Goal: Information Seeking & Learning: Compare options

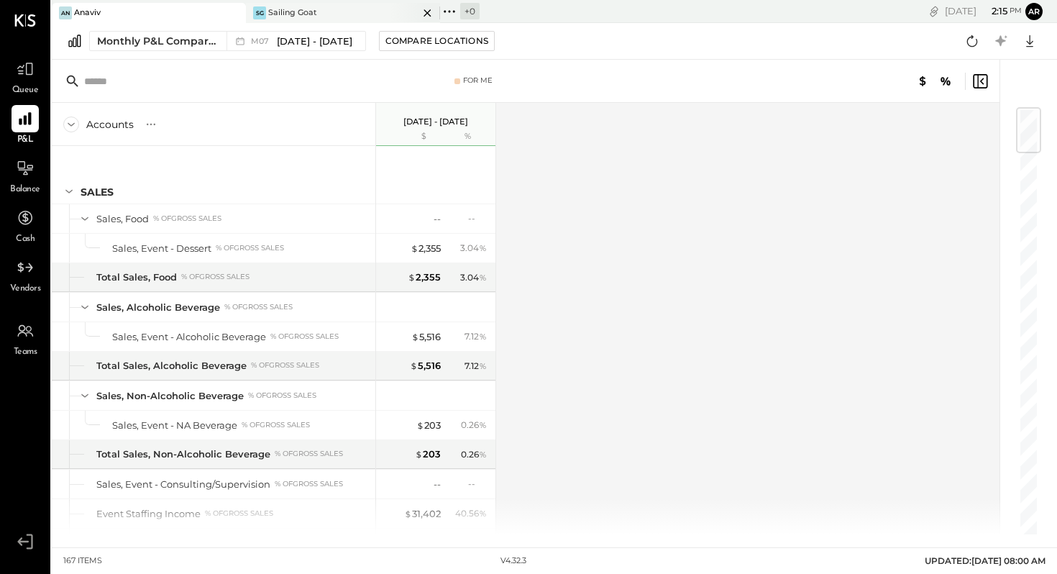
click at [320, 13] on div "SG Sailing Goat" at bounding box center [332, 12] width 173 height 13
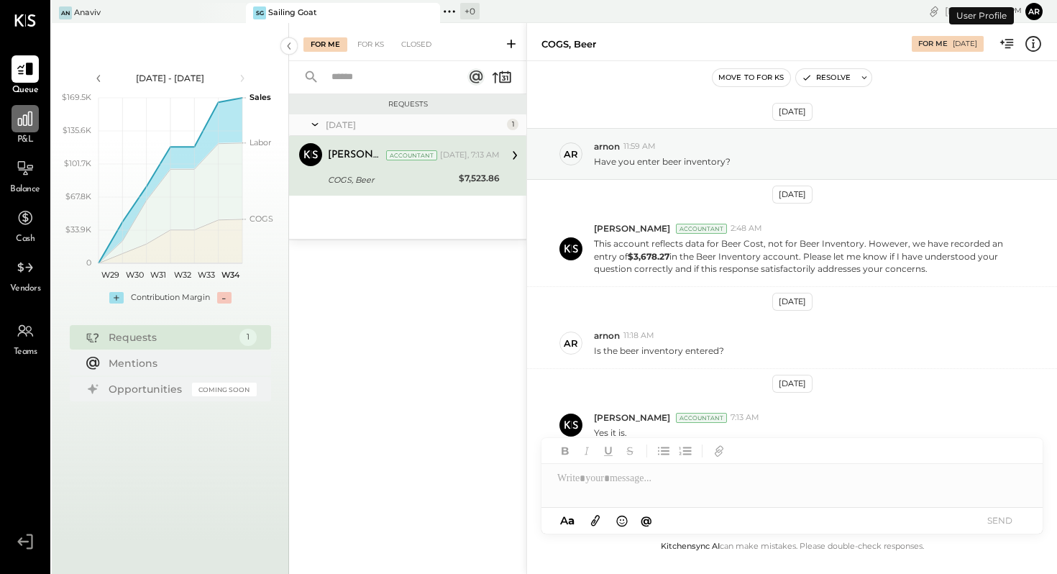
click at [27, 124] on icon at bounding box center [25, 118] width 19 height 19
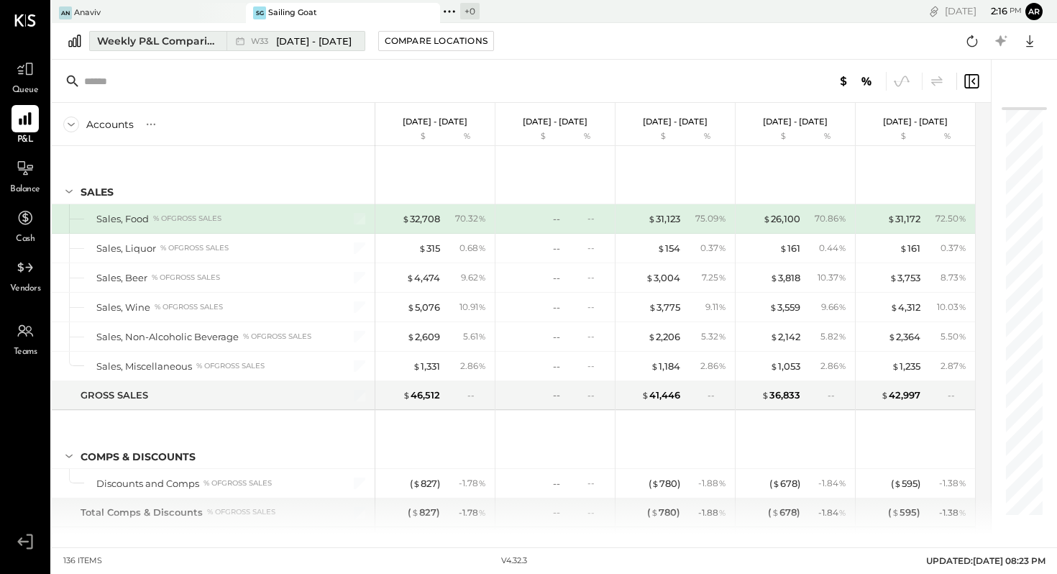
click at [310, 39] on span "[DATE] - [DATE]" at bounding box center [313, 42] width 75 height 14
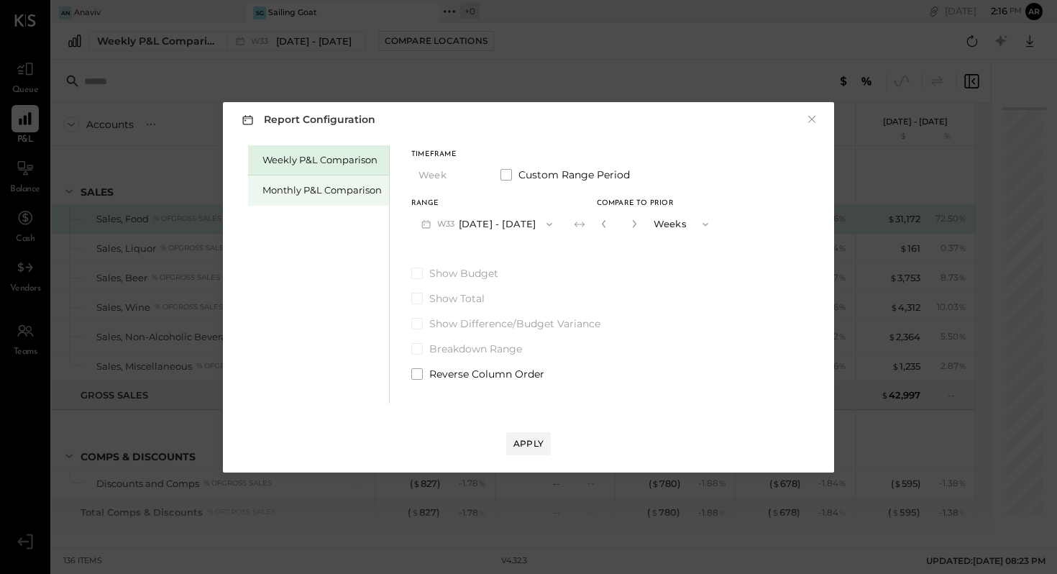
click at [344, 190] on div "Monthly P&L Comparison" at bounding box center [321, 190] width 119 height 14
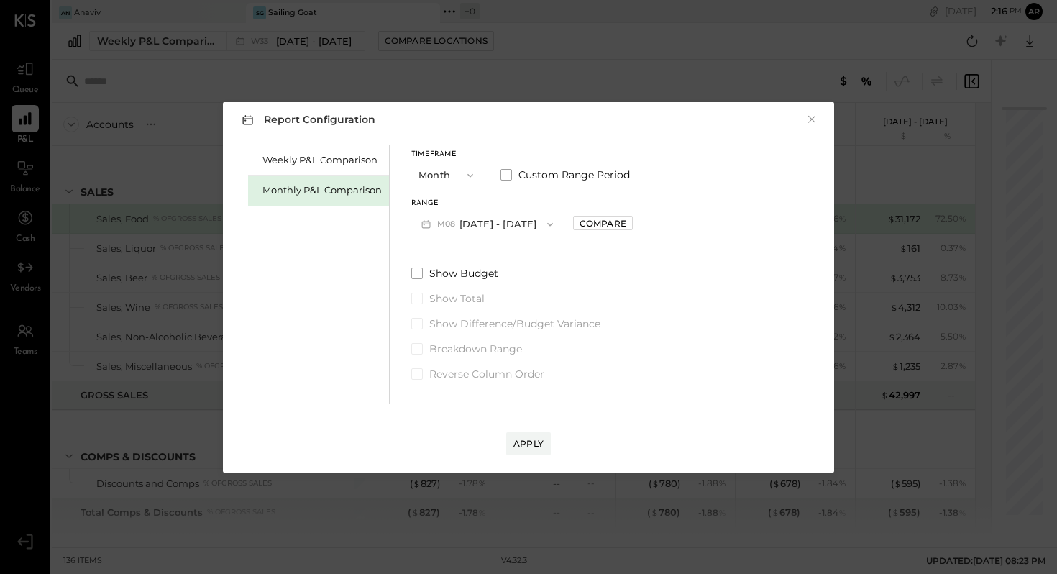
click at [474, 221] on button "M08 [DATE] - [DATE]" at bounding box center [487, 224] width 152 height 27
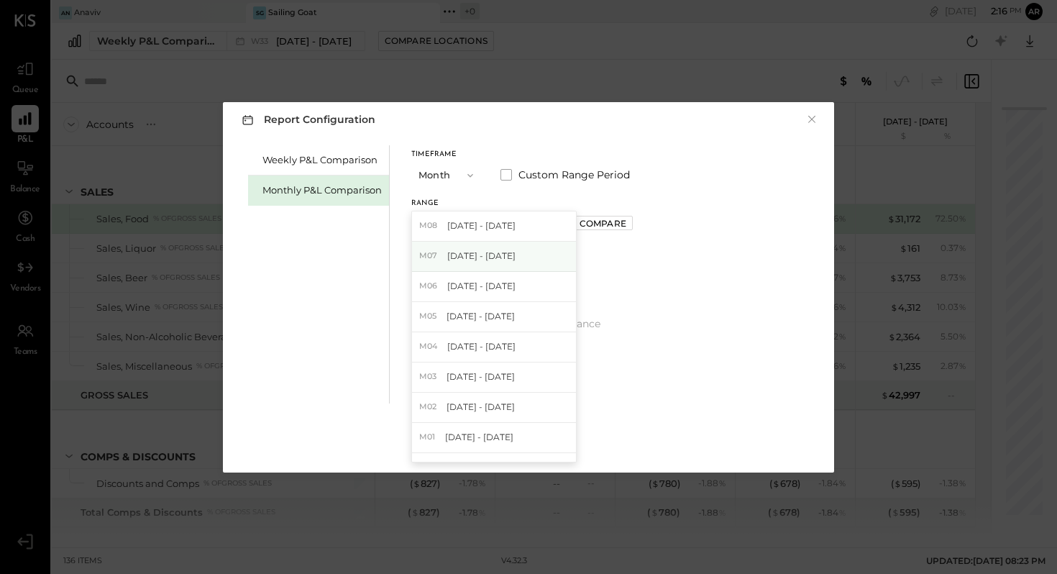
click at [472, 254] on span "[DATE] - [DATE]" at bounding box center [481, 255] width 68 height 12
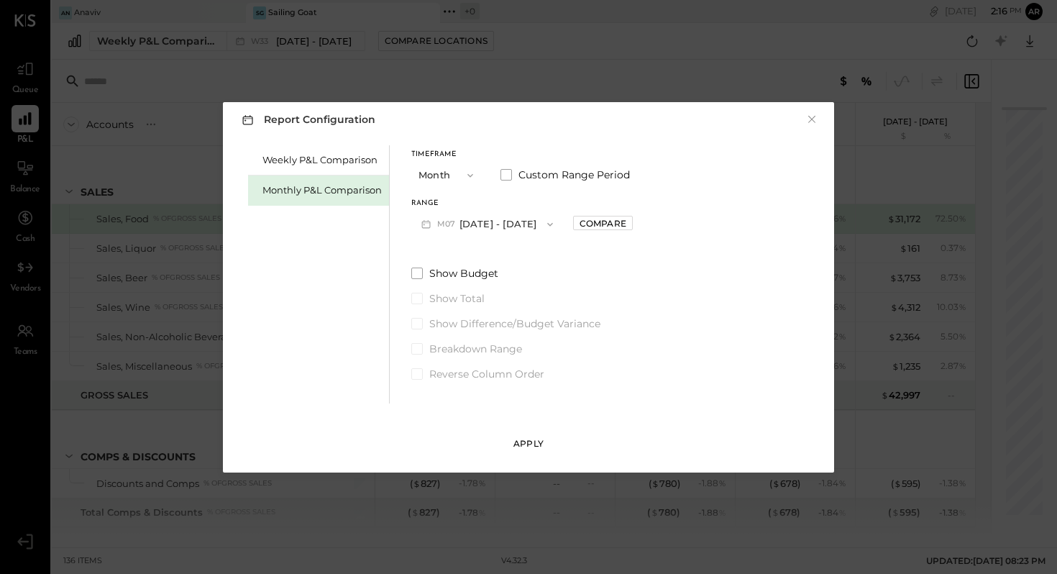
click at [530, 443] on div "Apply" at bounding box center [528, 443] width 30 height 12
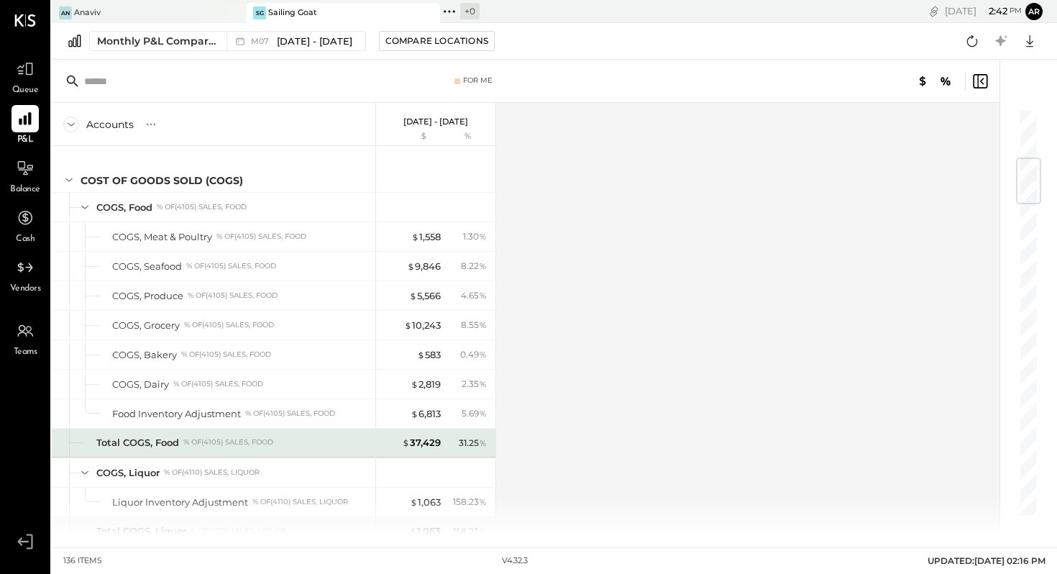
scroll to position [424, 0]
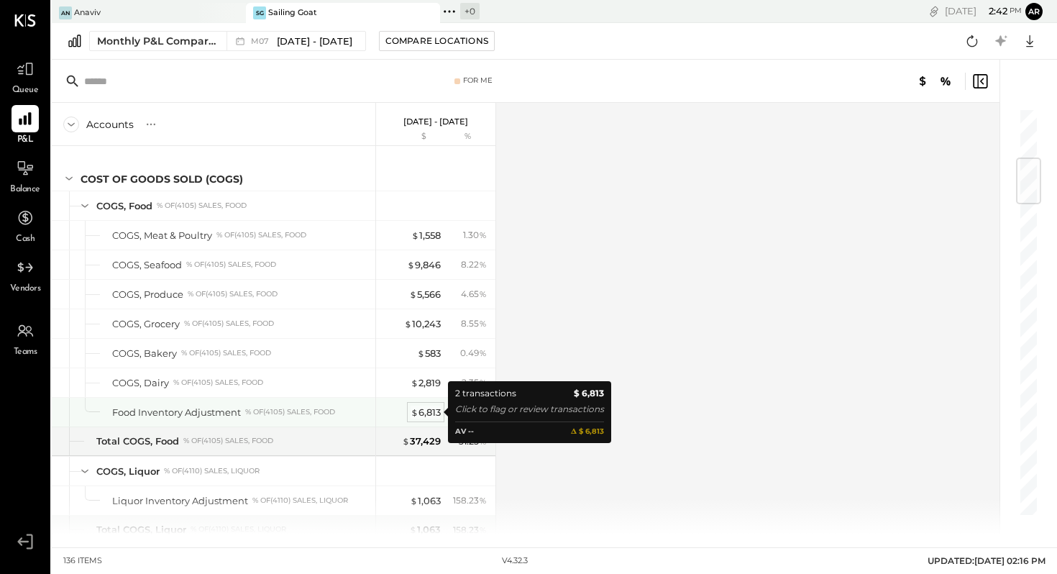
click at [429, 413] on div "$ 6,813" at bounding box center [425, 412] width 30 height 14
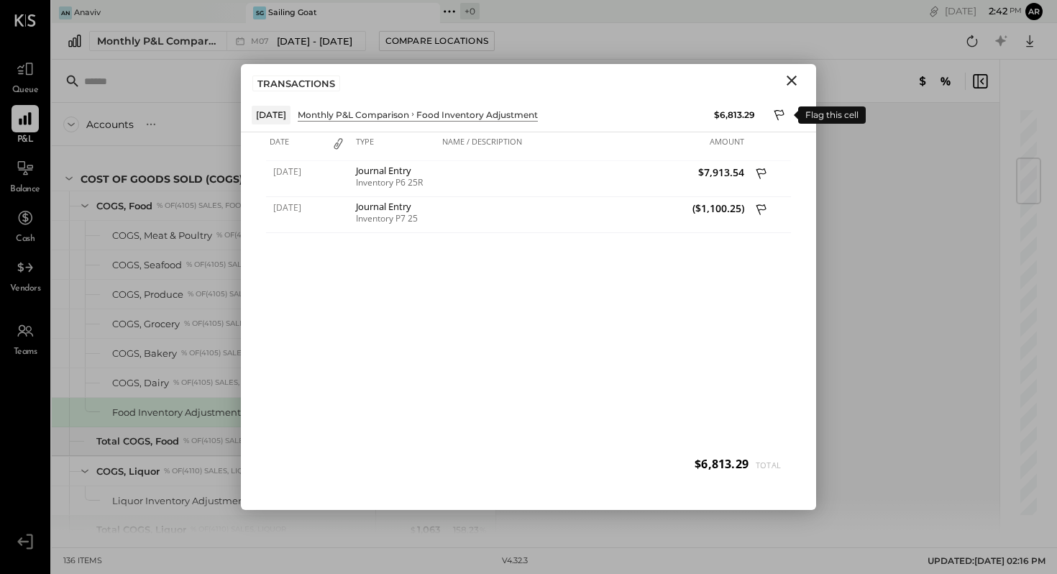
click at [780, 116] on icon at bounding box center [779, 116] width 13 height 17
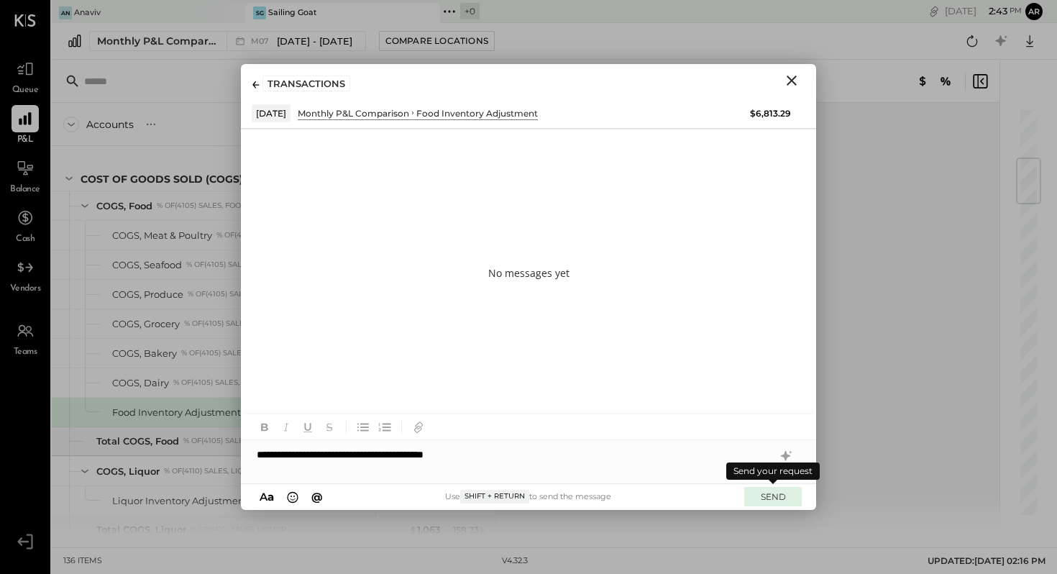
click at [772, 495] on button "SEND" at bounding box center [773, 496] width 58 height 19
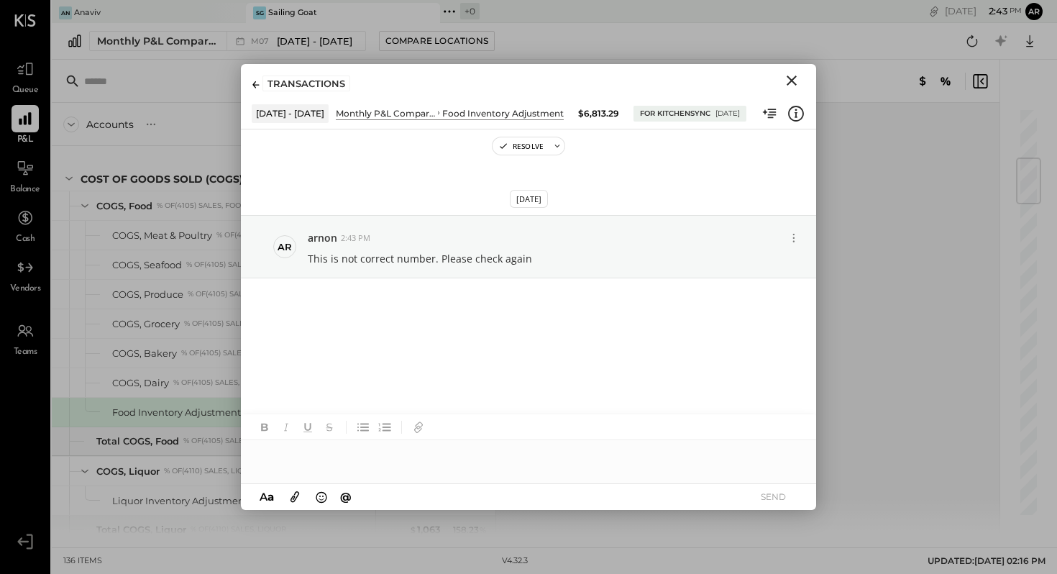
click at [791, 77] on icon "Close" at bounding box center [791, 80] width 17 height 17
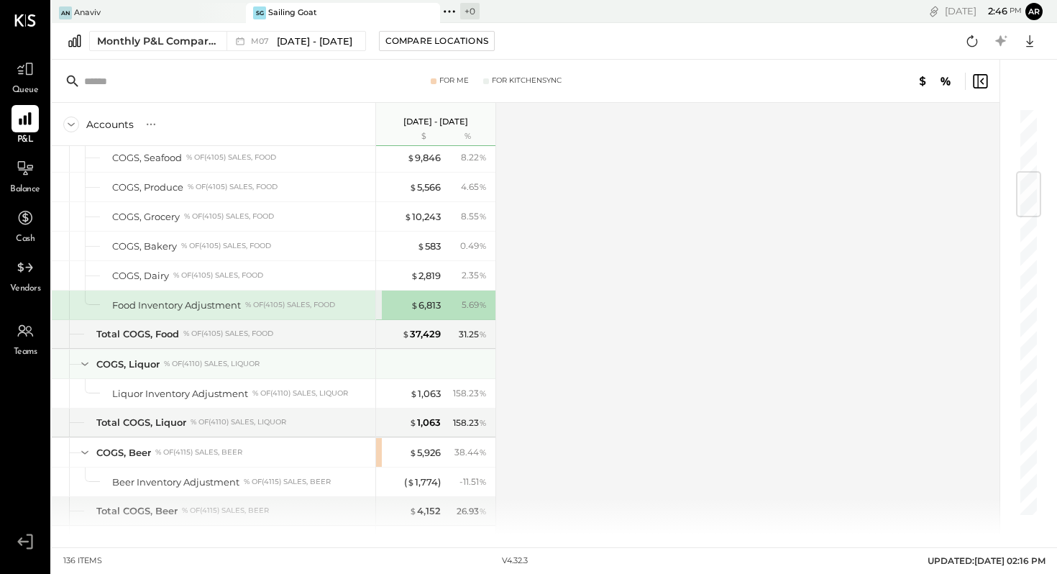
scroll to position [533, 0]
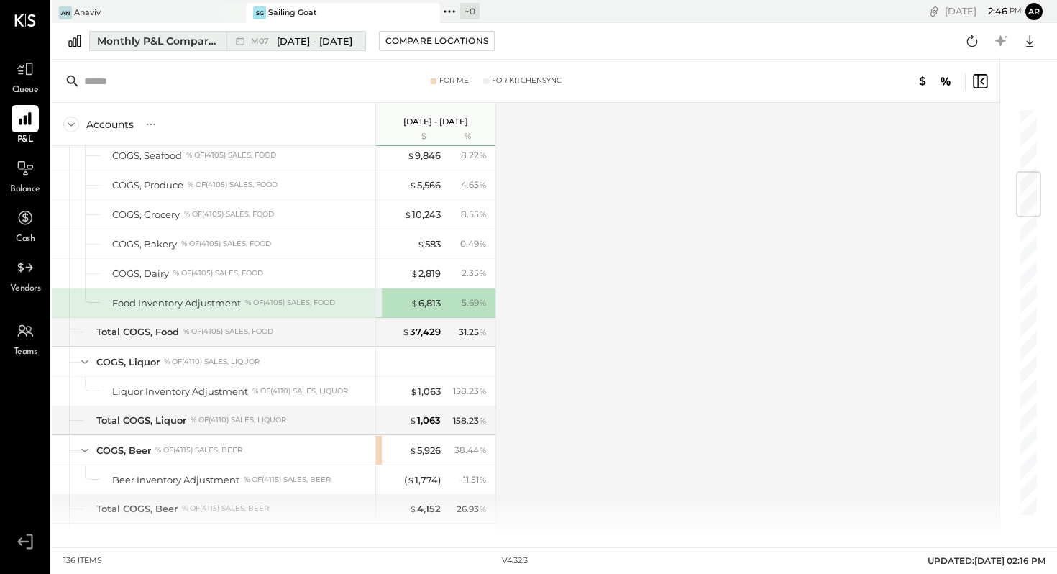
click at [288, 39] on span "[DATE] - [DATE]" at bounding box center [314, 42] width 75 height 14
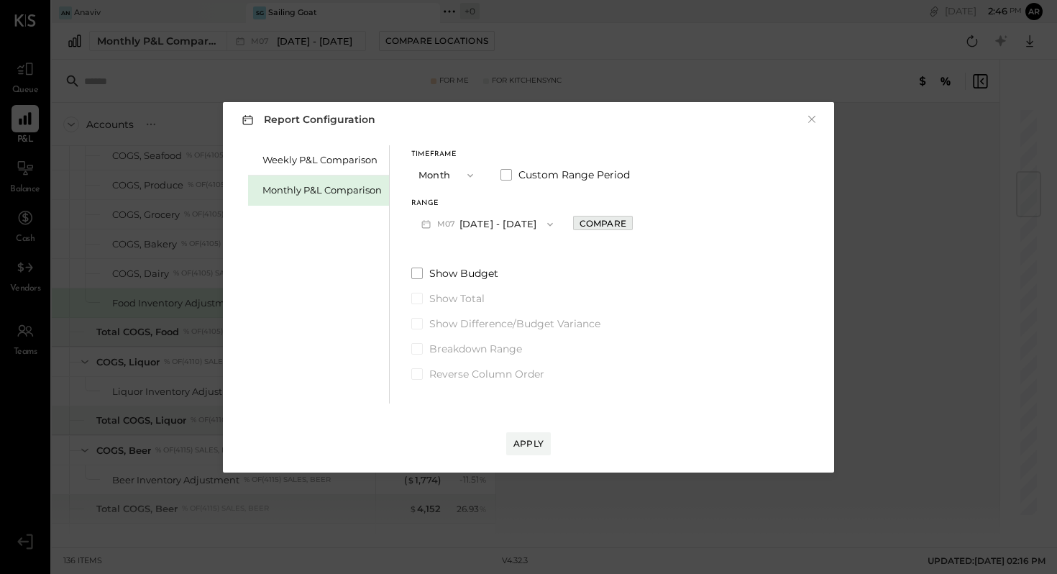
click at [590, 225] on div "Compare" at bounding box center [602, 223] width 47 height 12
click at [700, 224] on icon "button" at bounding box center [706, 225] width 12 height 12
click at [671, 245] on div "Years" at bounding box center [683, 249] width 70 height 26
click at [525, 440] on div "Apply" at bounding box center [528, 443] width 30 height 12
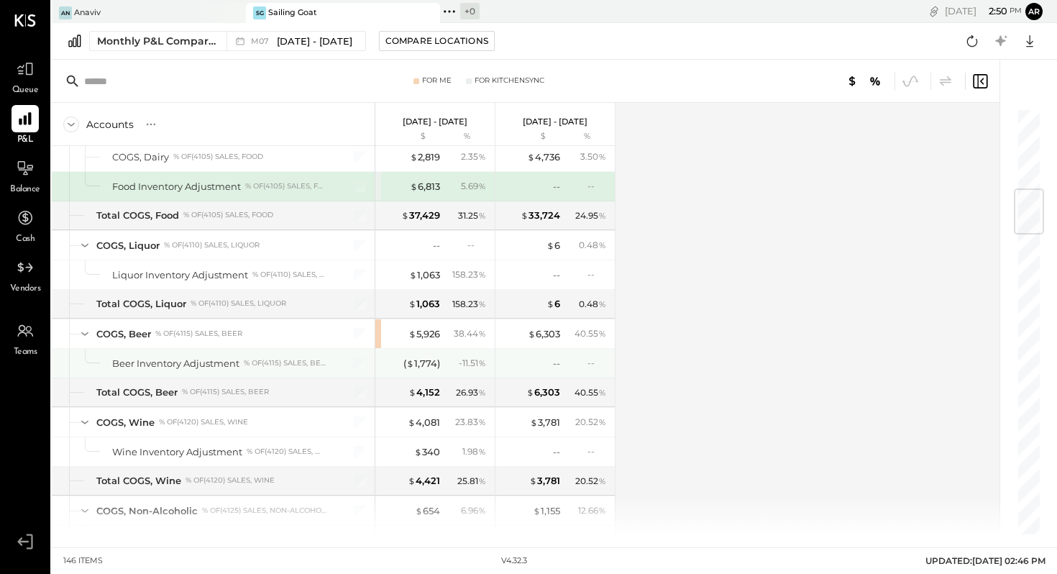
scroll to position [679, 0]
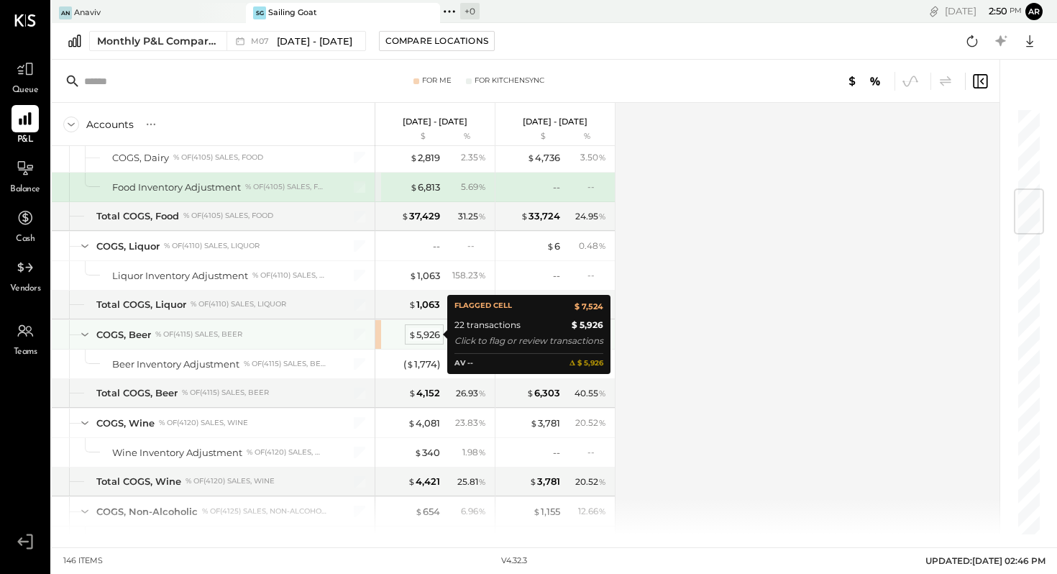
click at [425, 329] on div "$ 5,926" at bounding box center [424, 335] width 32 height 14
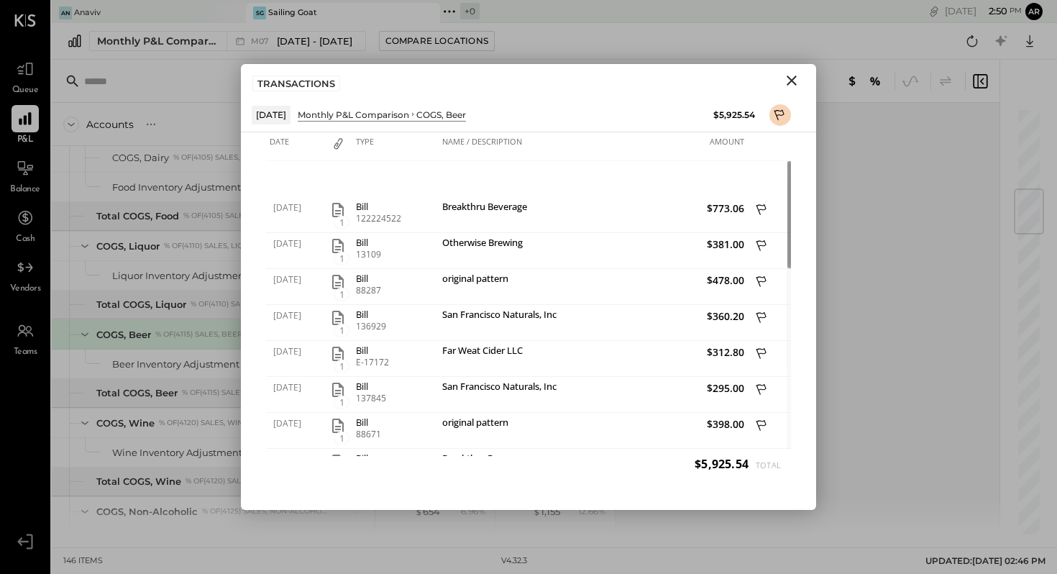
click at [794, 83] on icon "Close" at bounding box center [791, 80] width 10 height 10
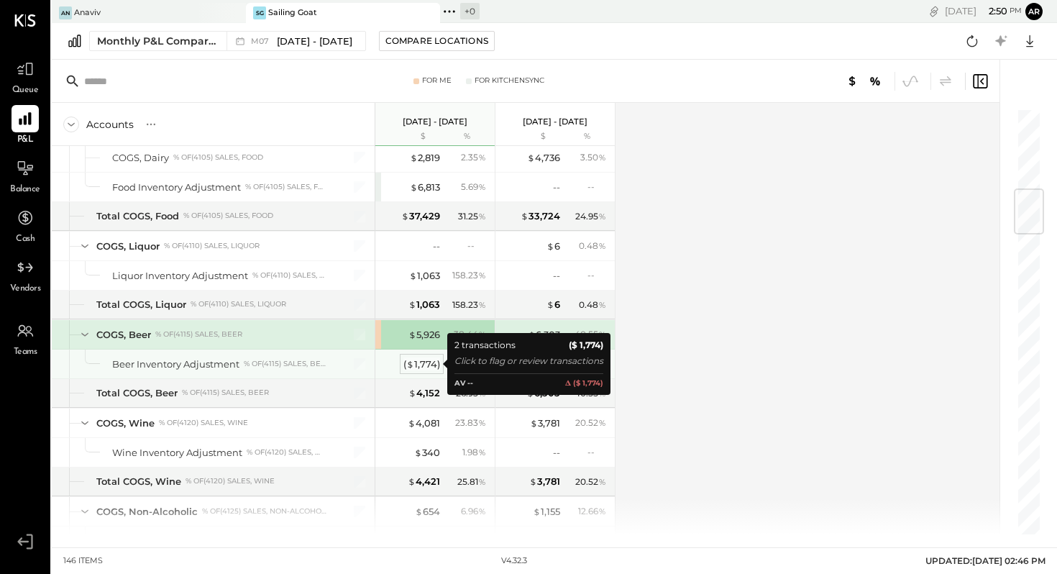
click at [429, 364] on div "( $ 1,774 )" at bounding box center [421, 364] width 37 height 14
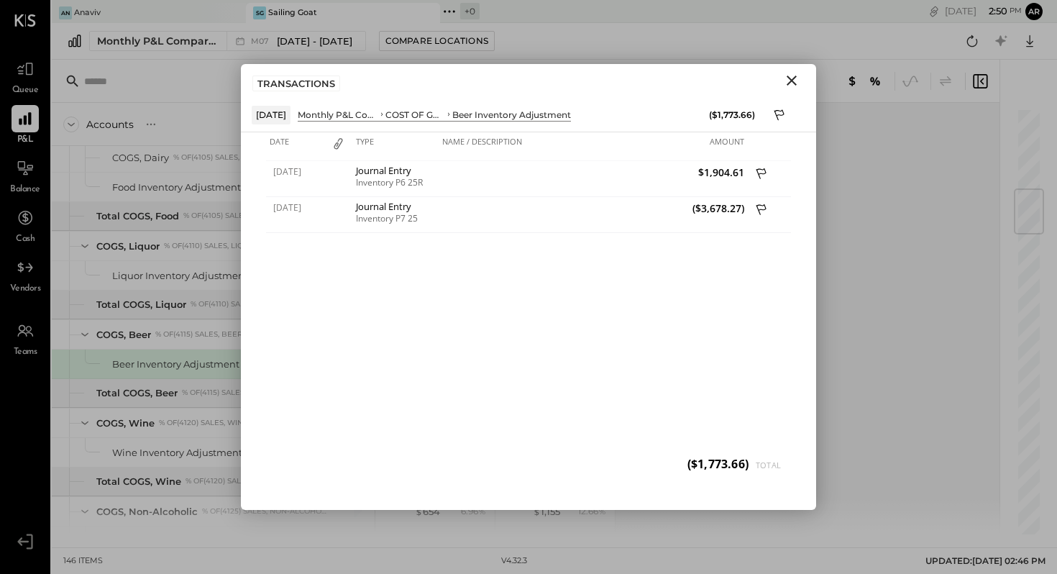
click at [793, 82] on icon "Close" at bounding box center [791, 80] width 10 height 10
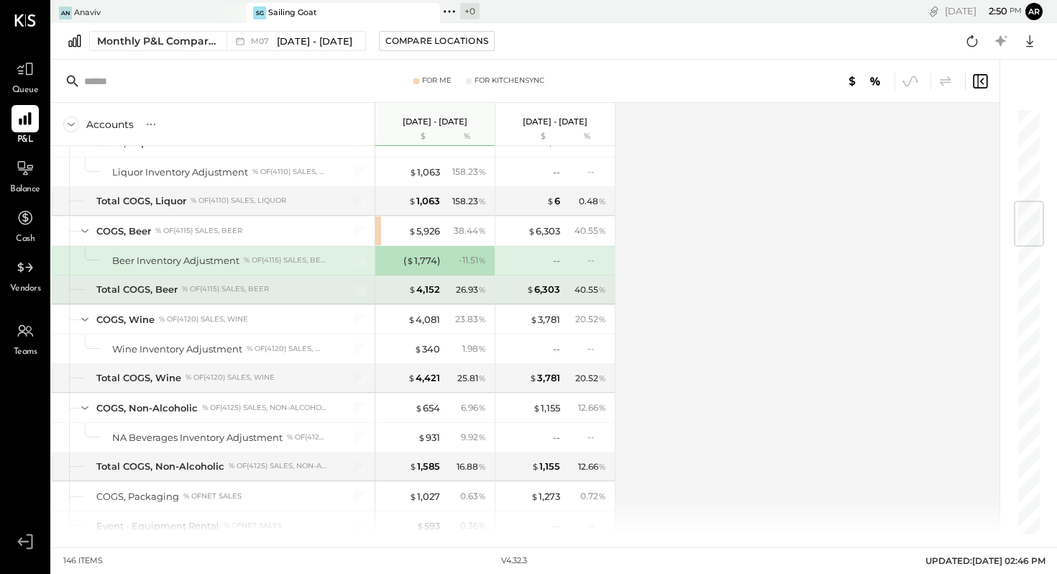
scroll to position [787, 0]
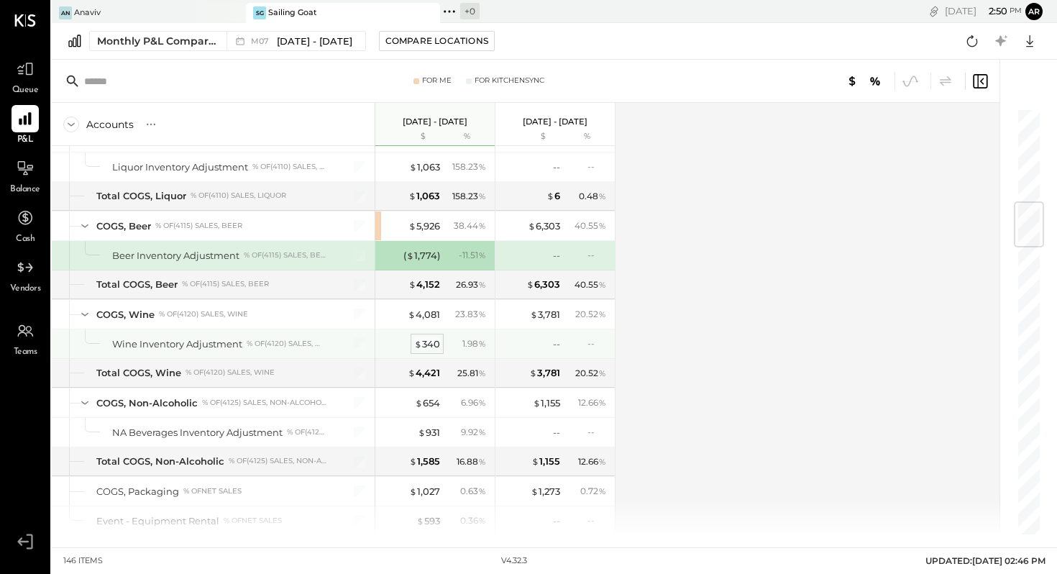
click at [429, 344] on div "$ 340" at bounding box center [427, 344] width 26 height 14
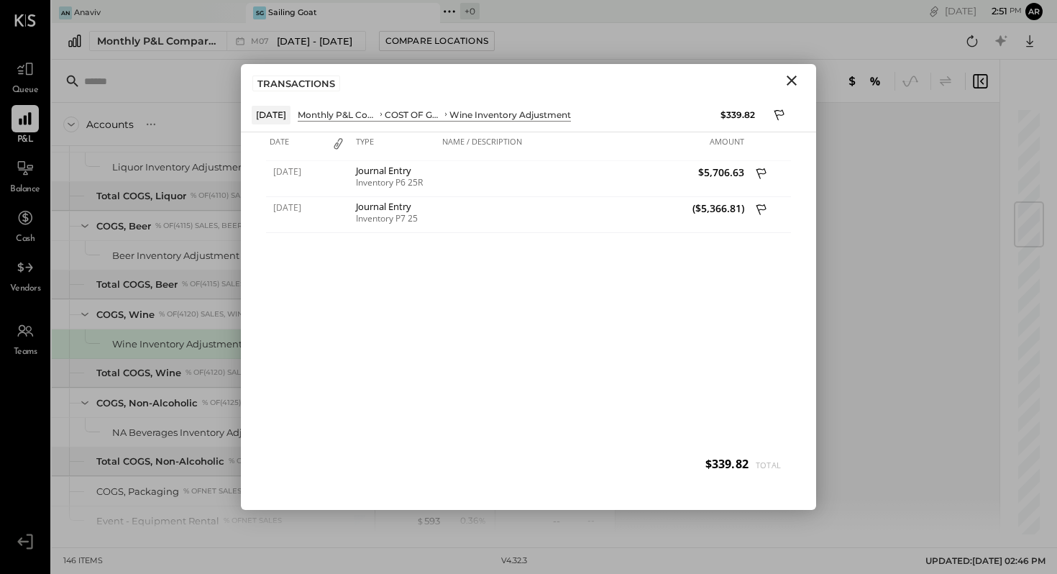
click at [792, 78] on icon "Close" at bounding box center [791, 80] width 17 height 17
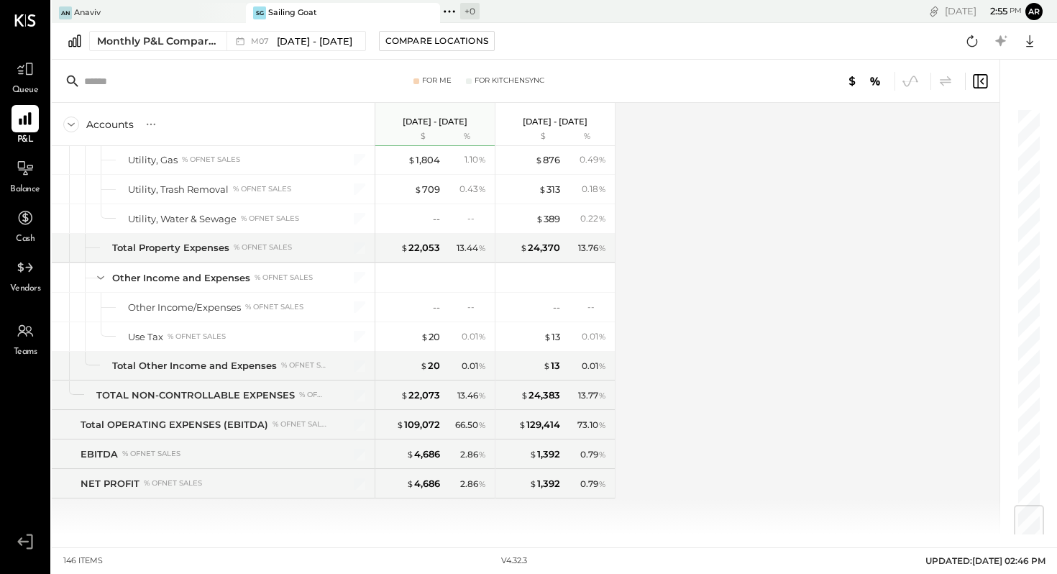
scroll to position [3326, 0]
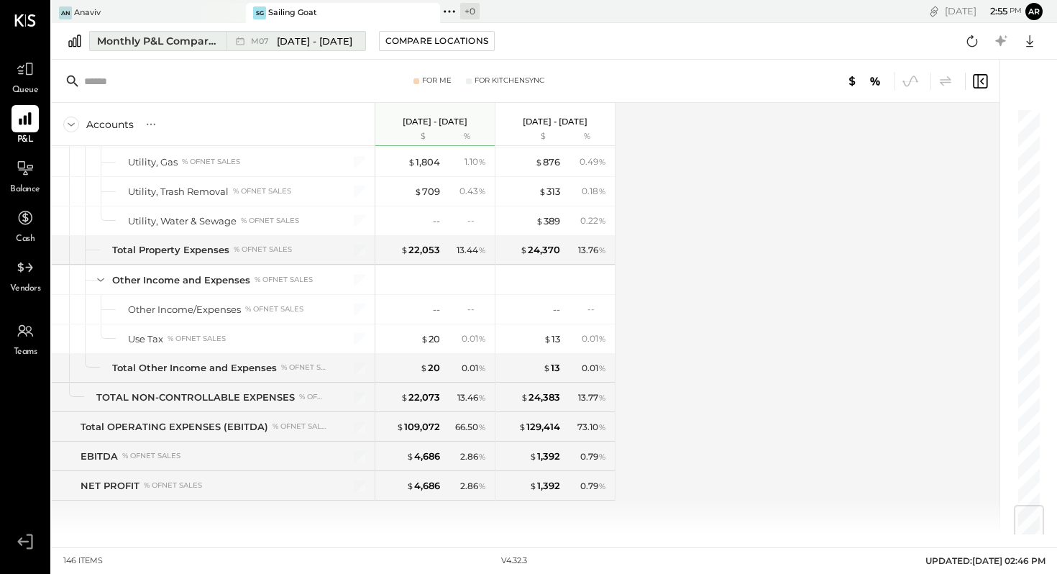
click at [295, 42] on span "[DATE] - [DATE]" at bounding box center [314, 42] width 75 height 14
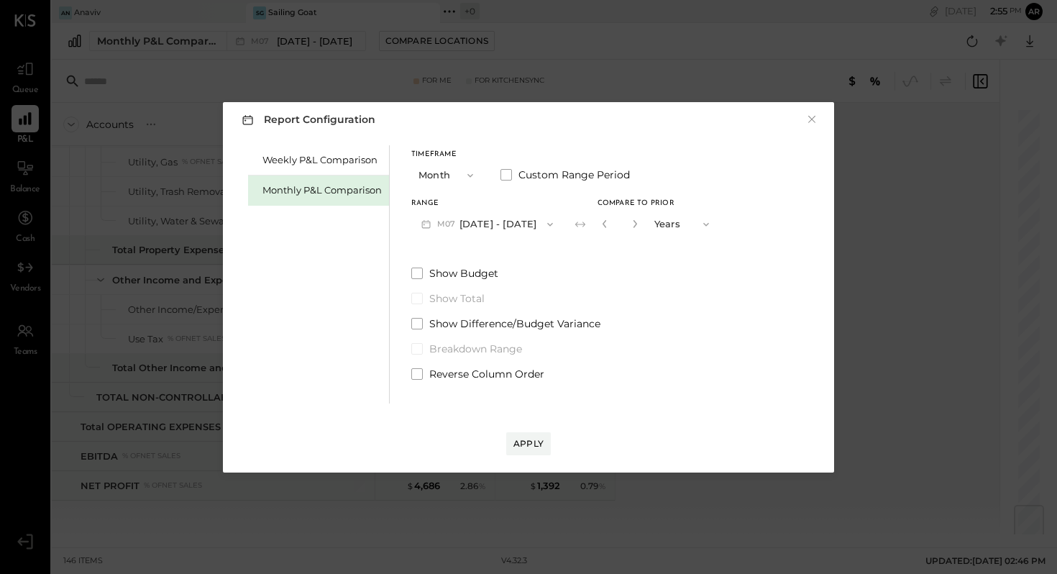
click at [469, 172] on icon "button" at bounding box center [470, 176] width 12 height 12
click at [438, 222] on div "YTD" at bounding box center [447, 226] width 70 height 26
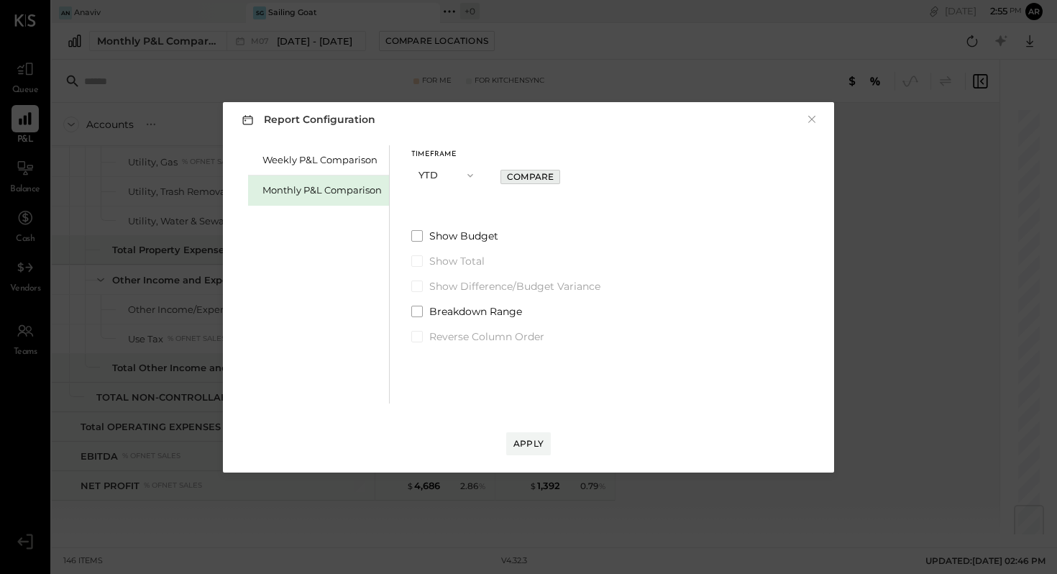
click at [542, 177] on div "Compare" at bounding box center [530, 176] width 47 height 12
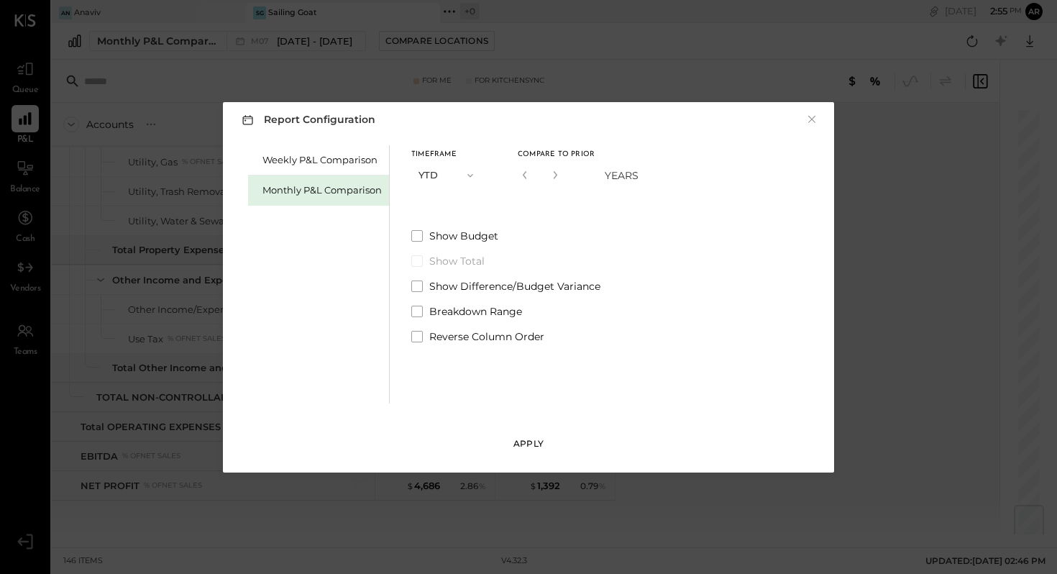
click at [530, 443] on div "Apply" at bounding box center [528, 443] width 30 height 12
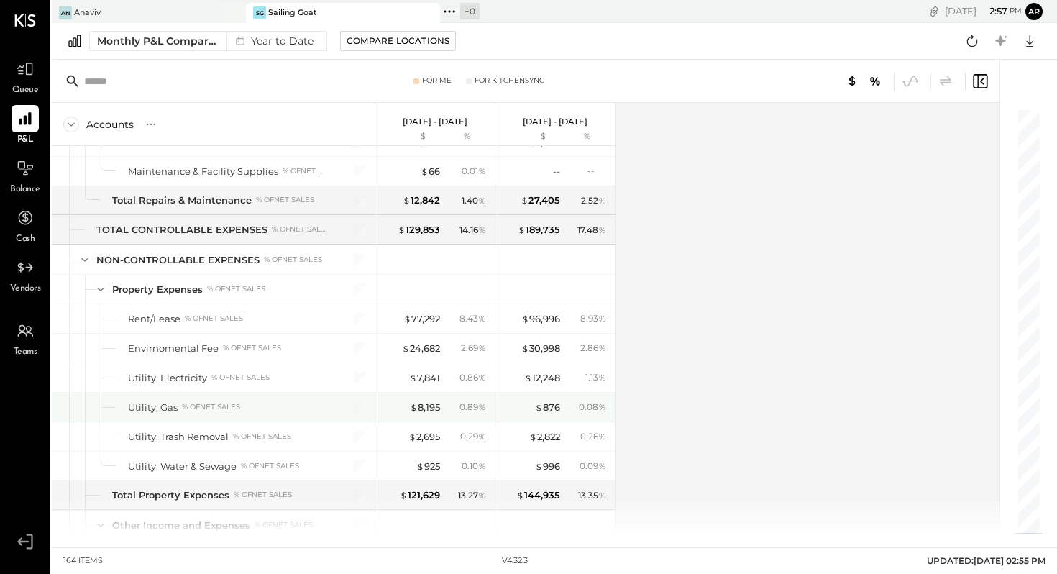
scroll to position [3858, 0]
